Goal: Find specific page/section: Find specific page/section

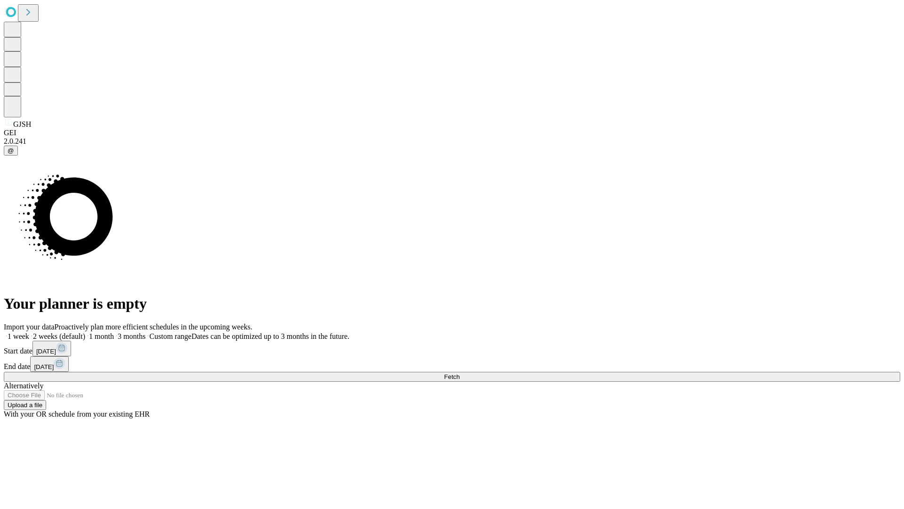
click at [460, 373] on span "Fetch" at bounding box center [452, 376] width 16 height 7
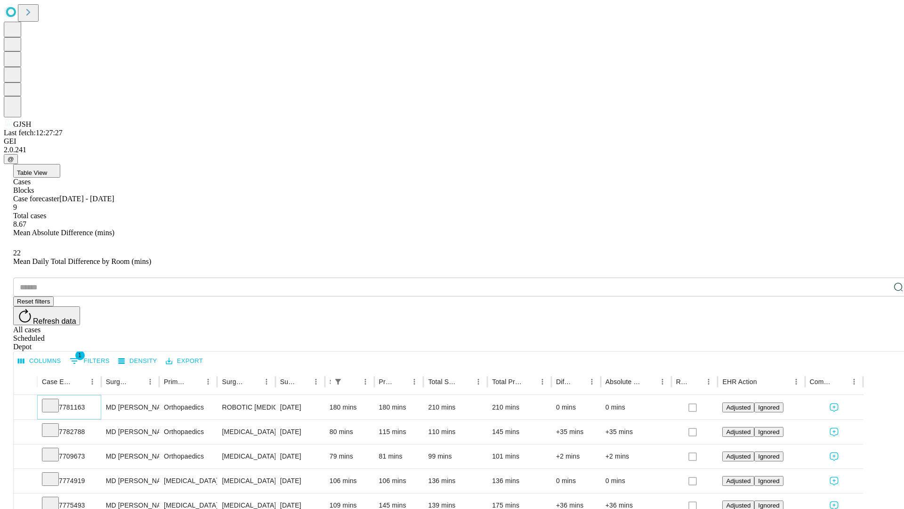
click at [55, 400] on icon at bounding box center [50, 404] width 9 height 9
